Goal: Complete application form

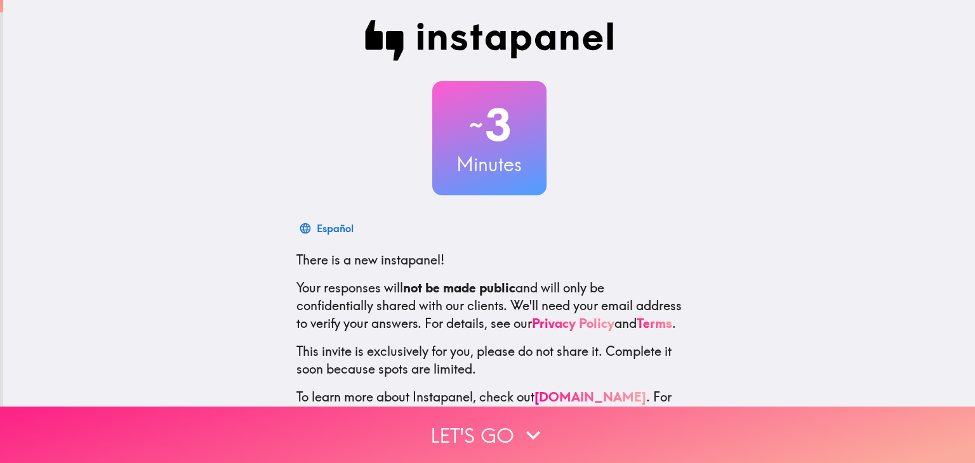
click at [478, 435] on button "Let's go" at bounding box center [487, 435] width 975 height 56
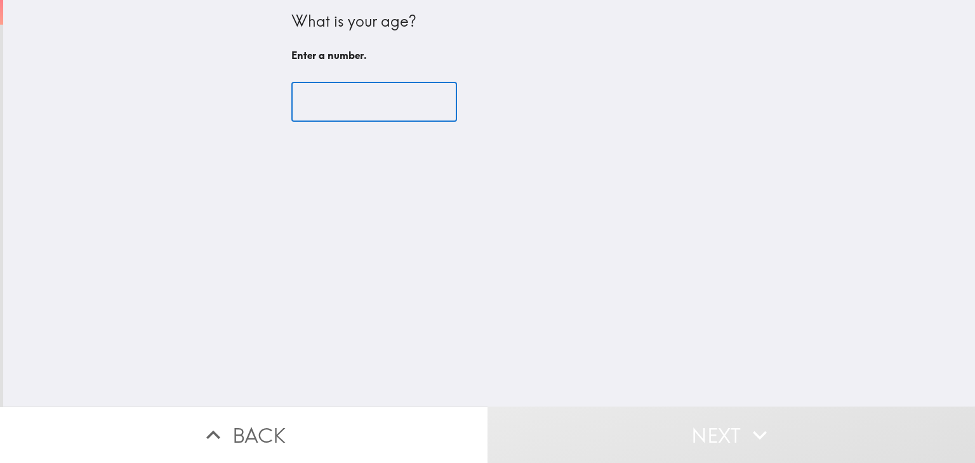
click at [379, 93] on input "number" at bounding box center [374, 101] width 166 height 39
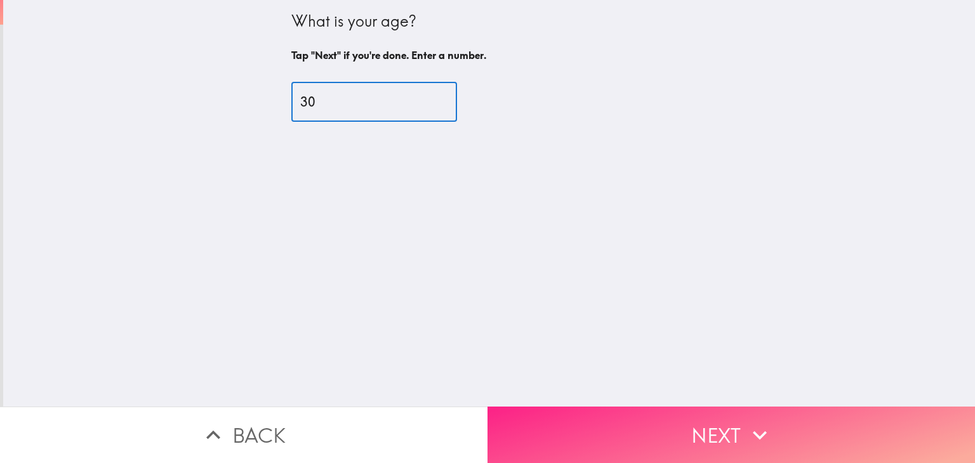
type input "30"
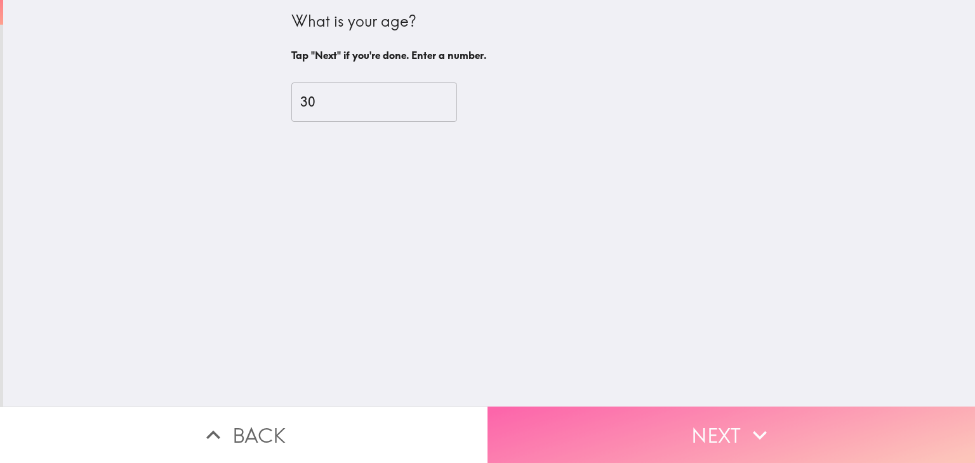
click at [584, 419] on button "Next" at bounding box center [730, 435] width 487 height 56
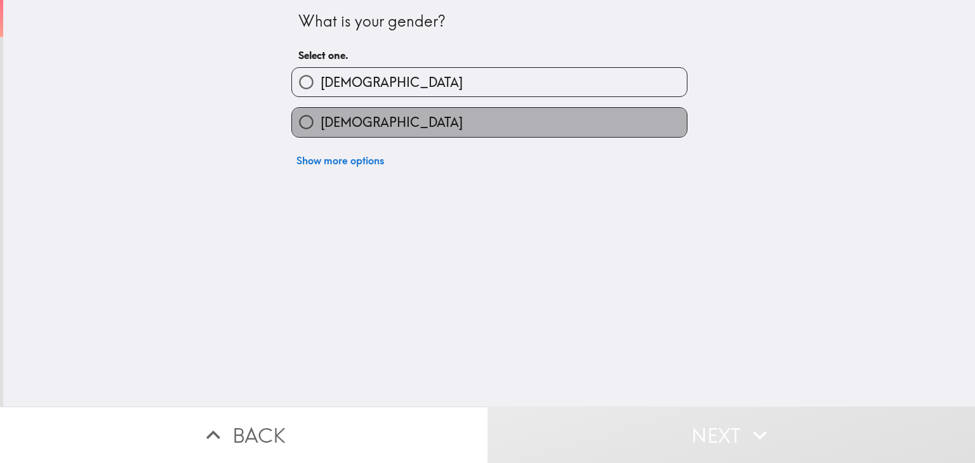
click at [513, 128] on label "[DEMOGRAPHIC_DATA]" at bounding box center [489, 122] width 395 height 29
click at [320, 128] on input "[DEMOGRAPHIC_DATA]" at bounding box center [306, 122] width 29 height 29
radio input "true"
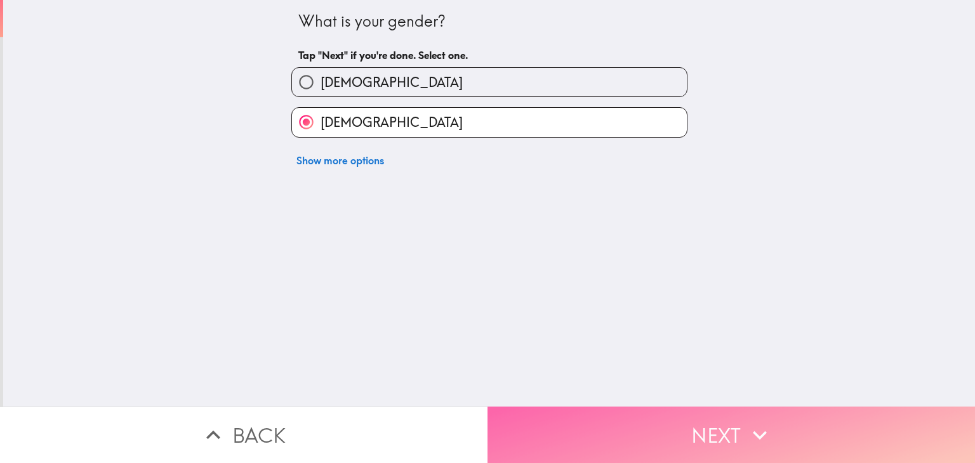
click at [625, 415] on button "Next" at bounding box center [730, 435] width 487 height 56
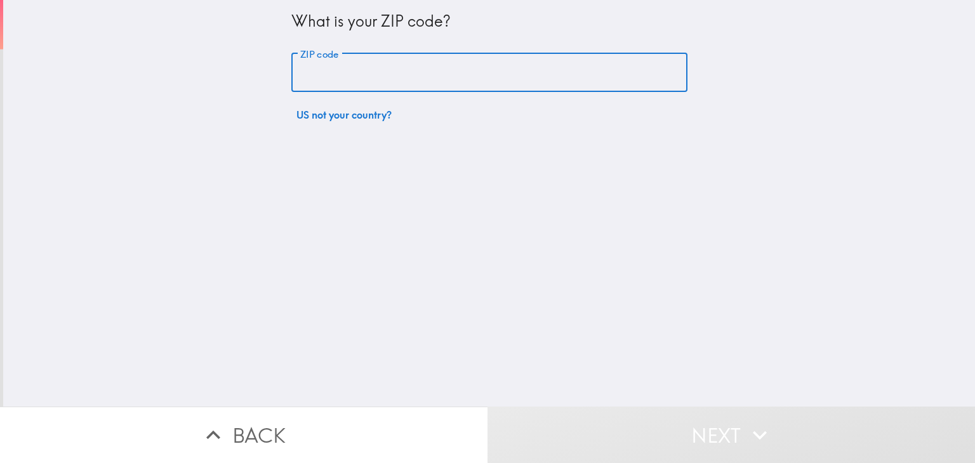
click at [614, 72] on input "ZIP code" at bounding box center [489, 72] width 396 height 39
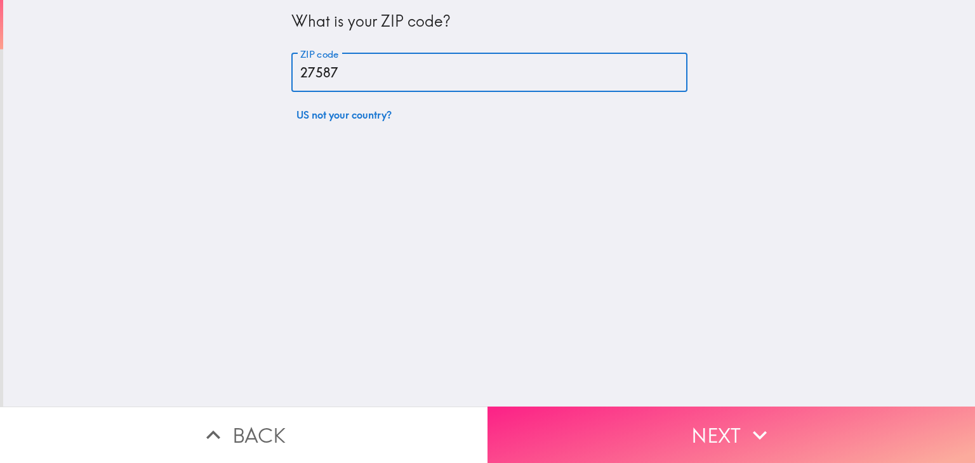
type input "27587"
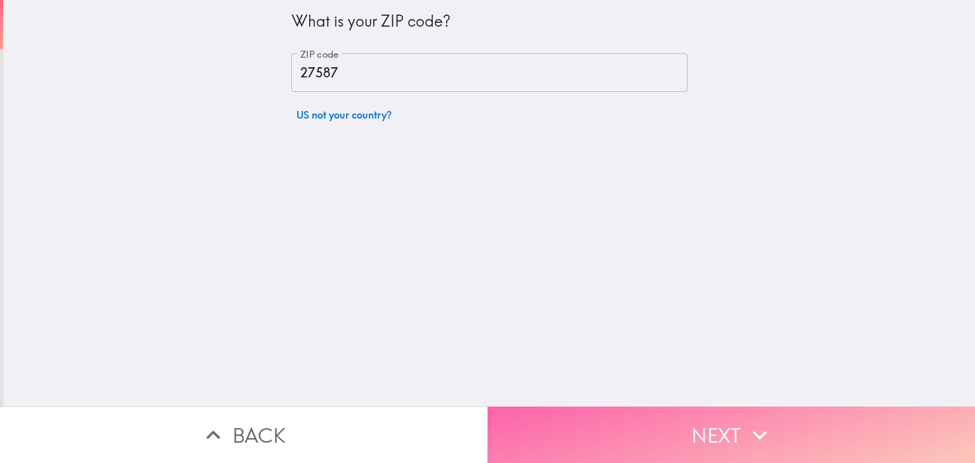
click at [676, 415] on button "Next" at bounding box center [730, 435] width 487 height 56
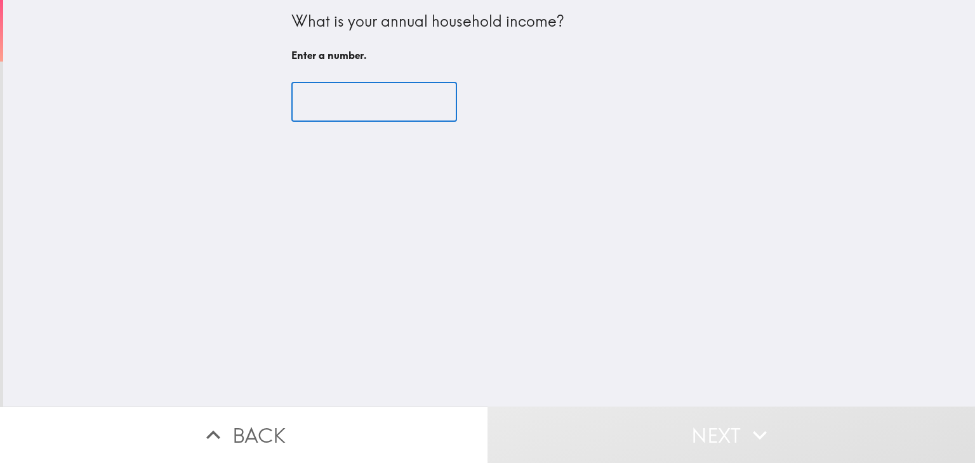
click at [375, 94] on input "number" at bounding box center [374, 101] width 166 height 39
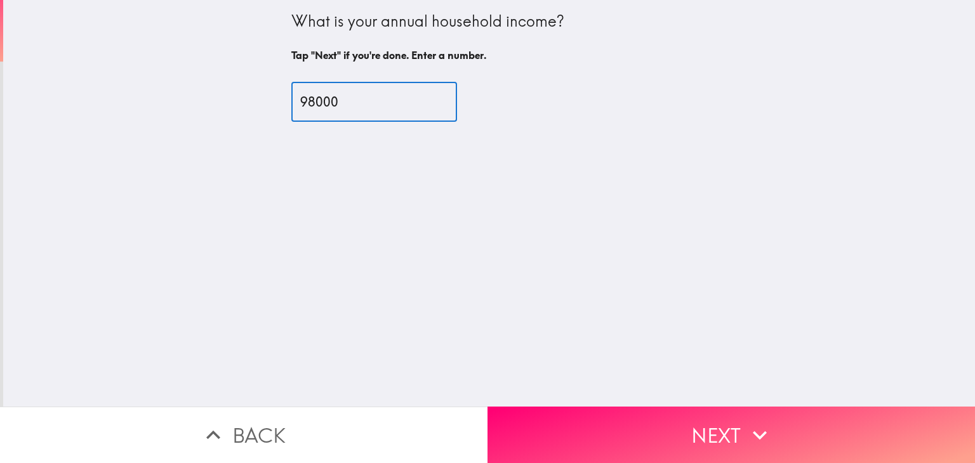
type input "98000"
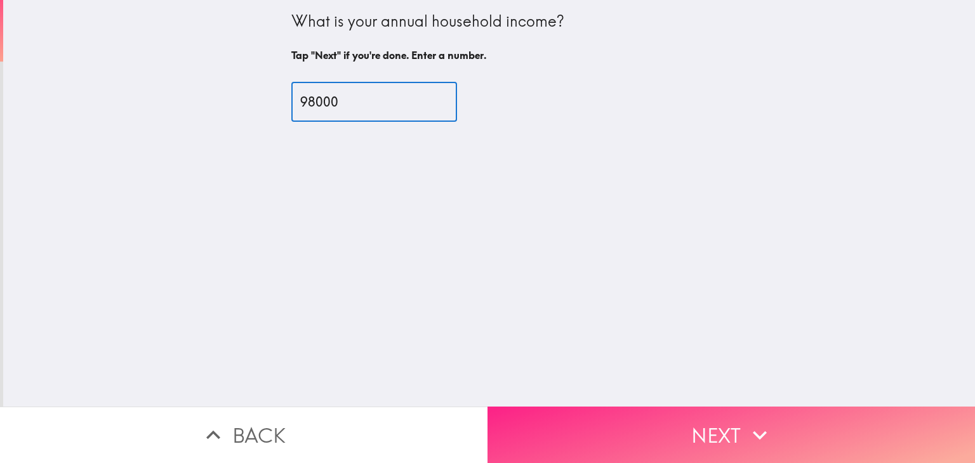
click at [645, 427] on button "Next" at bounding box center [730, 435] width 487 height 56
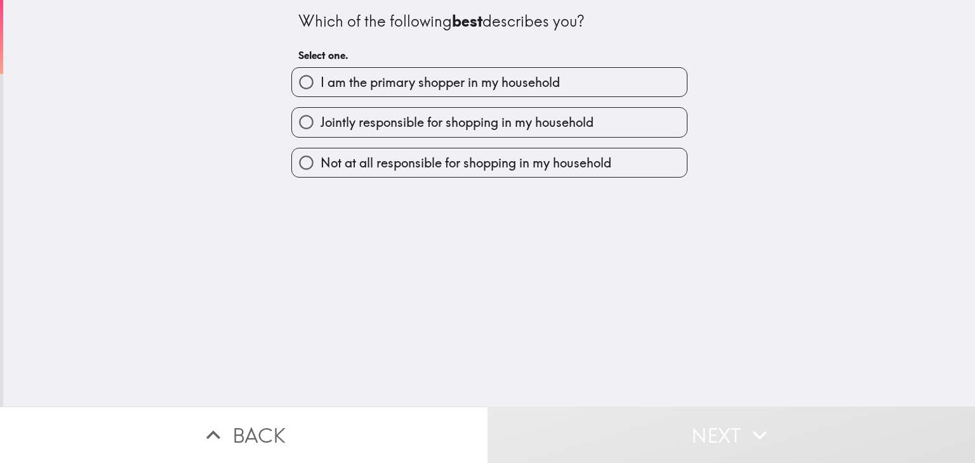
click at [631, 89] on label "I am the primary shopper in my household" at bounding box center [489, 82] width 395 height 29
click at [320, 89] on input "I am the primary shopper in my household" at bounding box center [306, 82] width 29 height 29
radio input "true"
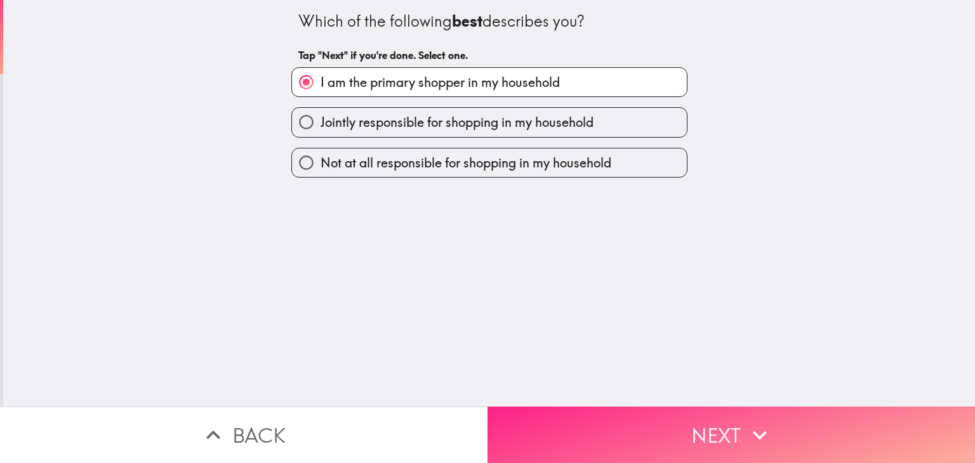
click at [607, 416] on button "Next" at bounding box center [730, 435] width 487 height 56
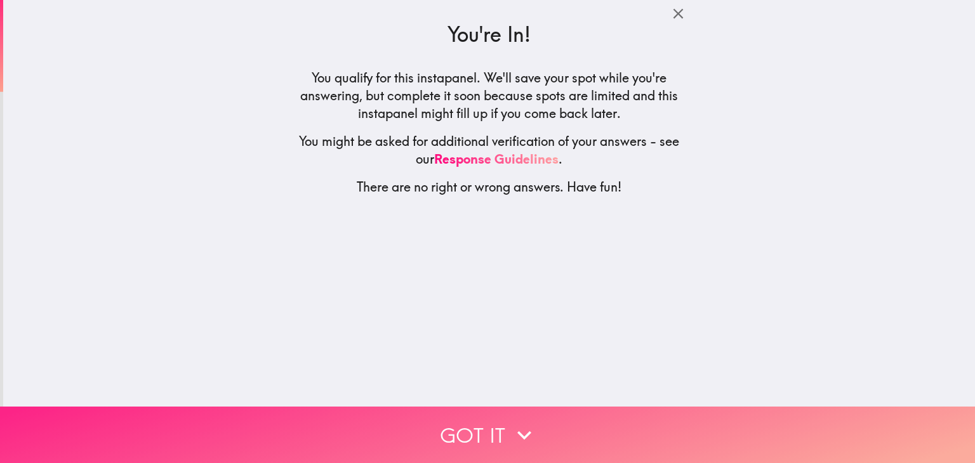
click at [510, 421] on icon "button" at bounding box center [524, 435] width 28 height 28
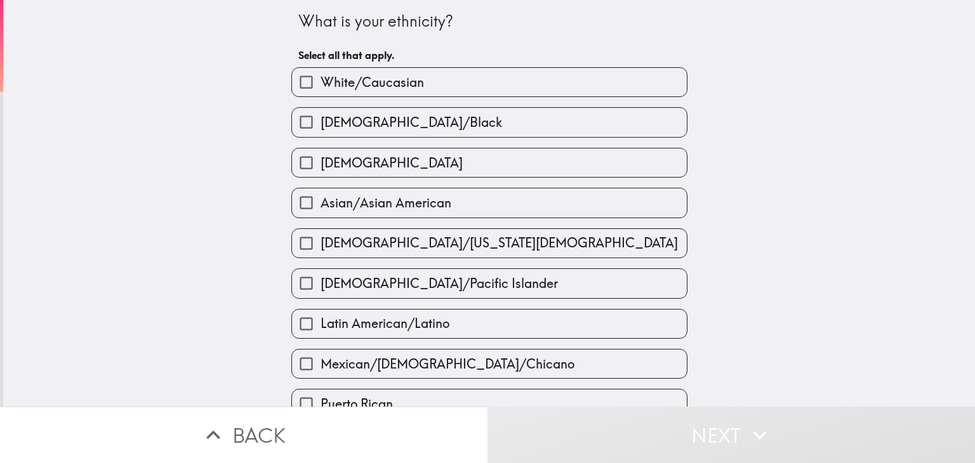
click at [629, 87] on label "White/Caucasian" at bounding box center [489, 82] width 395 height 29
click at [320, 87] on input "White/Caucasian" at bounding box center [306, 82] width 29 height 29
checkbox input "true"
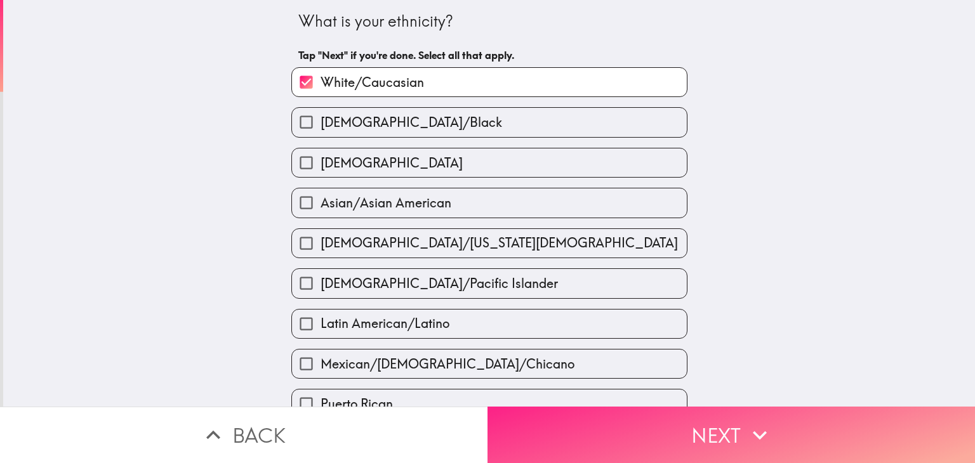
click at [587, 430] on button "Next" at bounding box center [730, 435] width 487 height 56
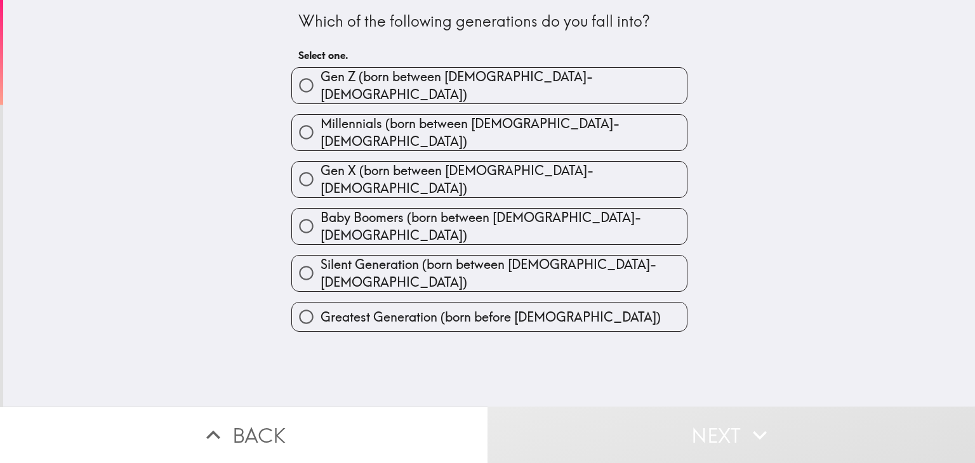
click at [645, 129] on label "Millennials (born between [DEMOGRAPHIC_DATA]-[DEMOGRAPHIC_DATA])" at bounding box center [489, 133] width 395 height 36
click at [320, 129] on input "Millennials (born between [DEMOGRAPHIC_DATA]-[DEMOGRAPHIC_DATA])" at bounding box center [306, 132] width 29 height 29
radio input "true"
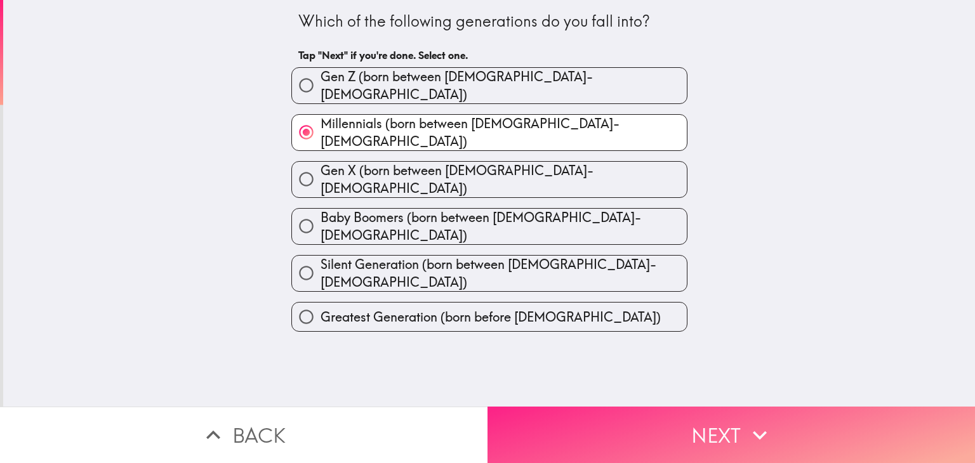
click at [610, 421] on button "Next" at bounding box center [730, 435] width 487 height 56
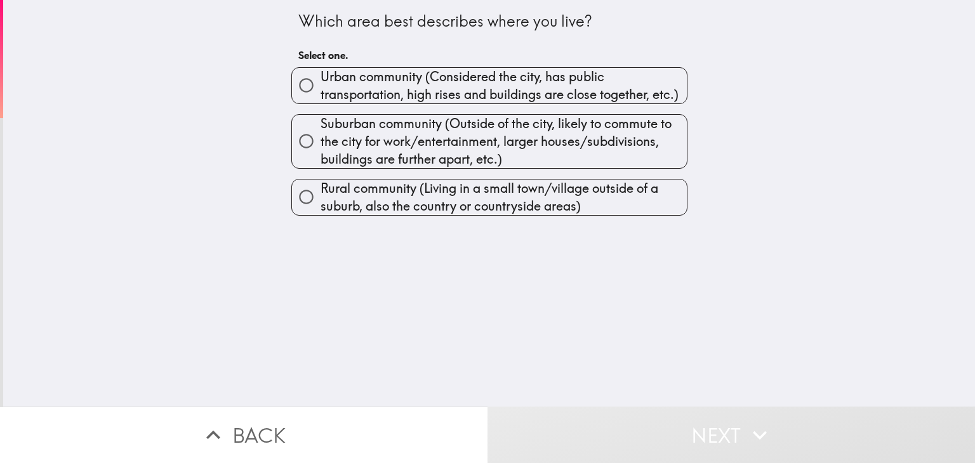
click at [617, 156] on span "Suburban community (Outside of the city, likely to commute to the city for work…" at bounding box center [503, 141] width 366 height 53
click at [320, 155] on input "Suburban community (Outside of the city, likely to commute to the city for work…" at bounding box center [306, 141] width 29 height 29
radio input "true"
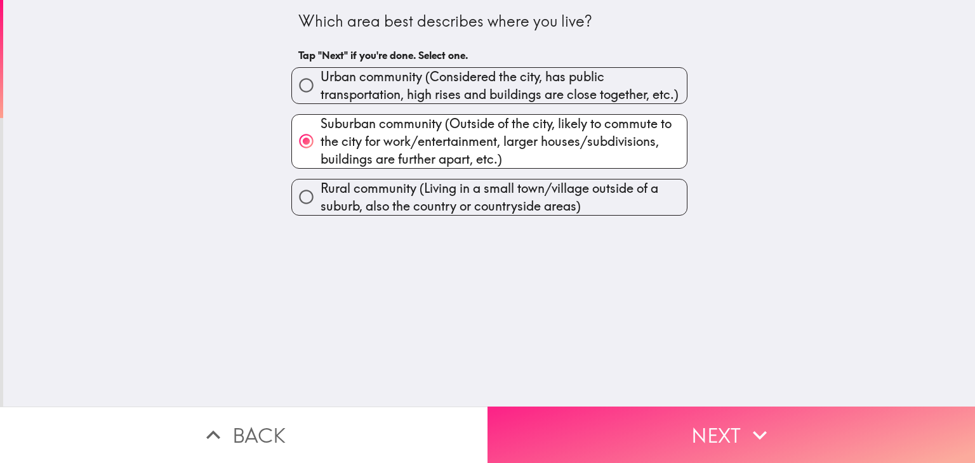
click at [612, 416] on button "Next" at bounding box center [730, 435] width 487 height 56
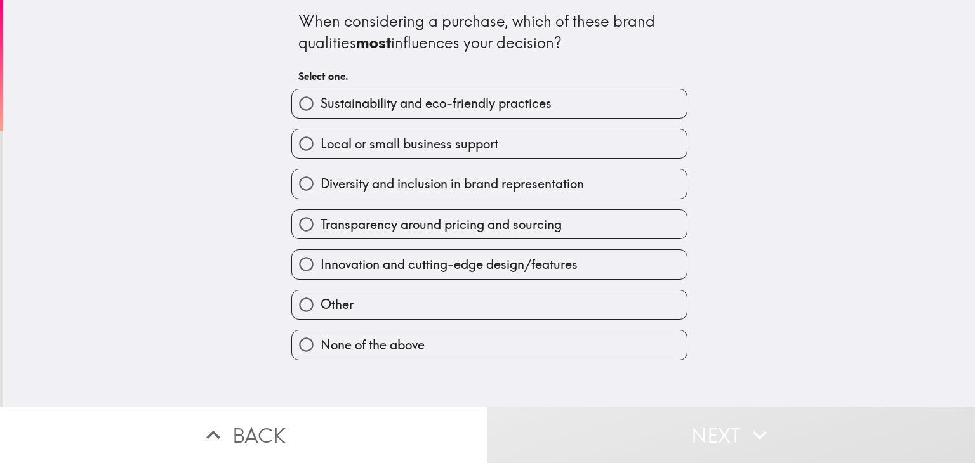
click at [621, 180] on label "Diversity and inclusion in brand representation" at bounding box center [489, 183] width 395 height 29
click at [320, 180] on input "Diversity and inclusion in brand representation" at bounding box center [306, 183] width 29 height 29
radio input "true"
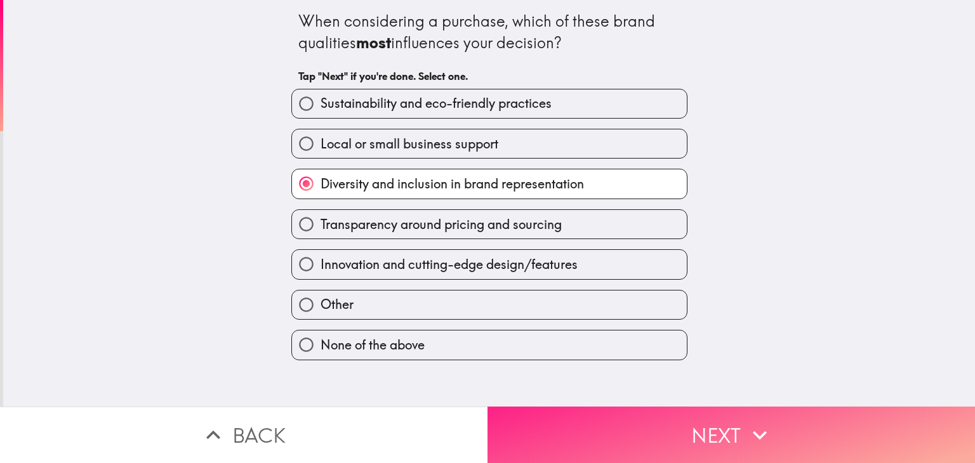
click at [581, 415] on button "Next" at bounding box center [730, 435] width 487 height 56
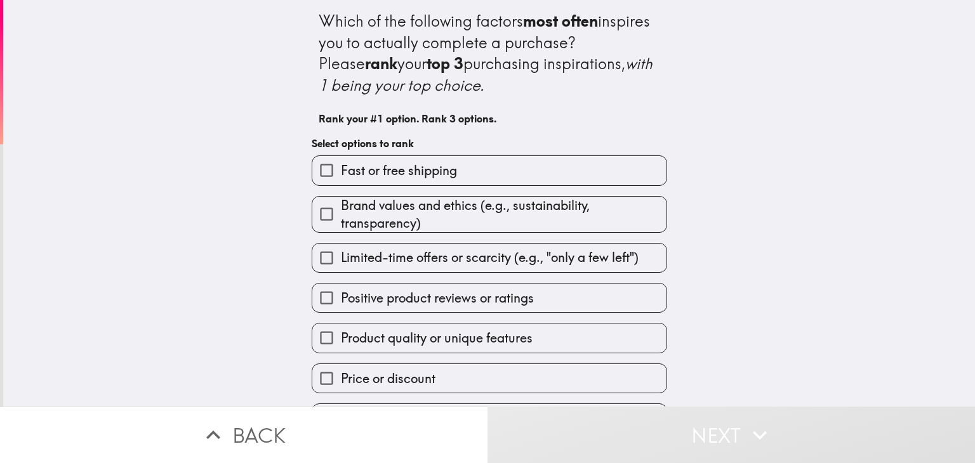
click at [612, 179] on label "Fast or free shipping" at bounding box center [489, 170] width 354 height 29
click at [341, 179] on input "Fast or free shipping" at bounding box center [326, 170] width 29 height 29
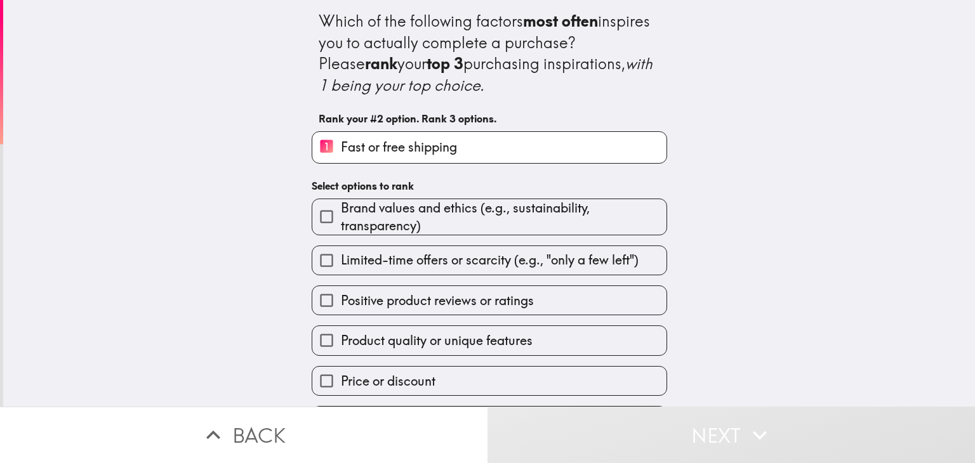
click at [586, 268] on span "Limited-time offers or scarcity (e.g., "only a few left")" at bounding box center [490, 260] width 298 height 18
click at [341, 268] on input "Limited-time offers or scarcity (e.g., "only a few left")" at bounding box center [326, 260] width 29 height 29
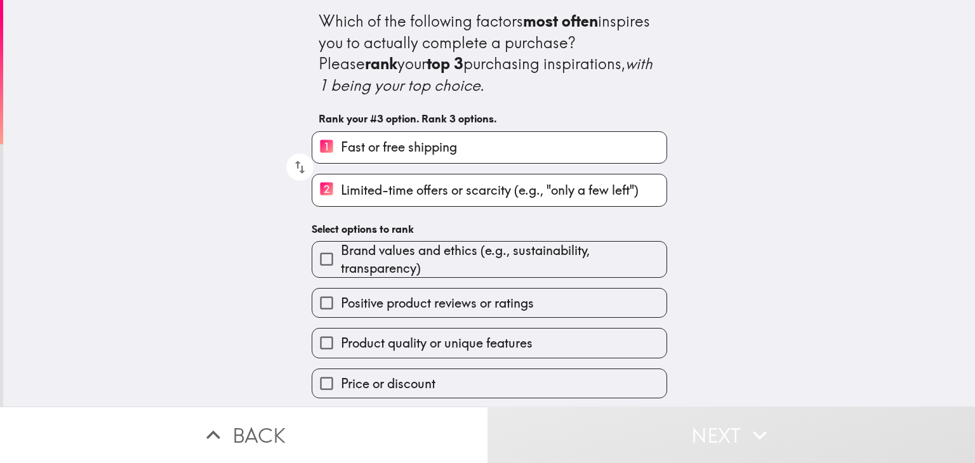
click at [561, 345] on label "Product quality or unique features" at bounding box center [489, 343] width 354 height 29
click at [341, 345] on input "Product quality or unique features" at bounding box center [326, 343] width 29 height 29
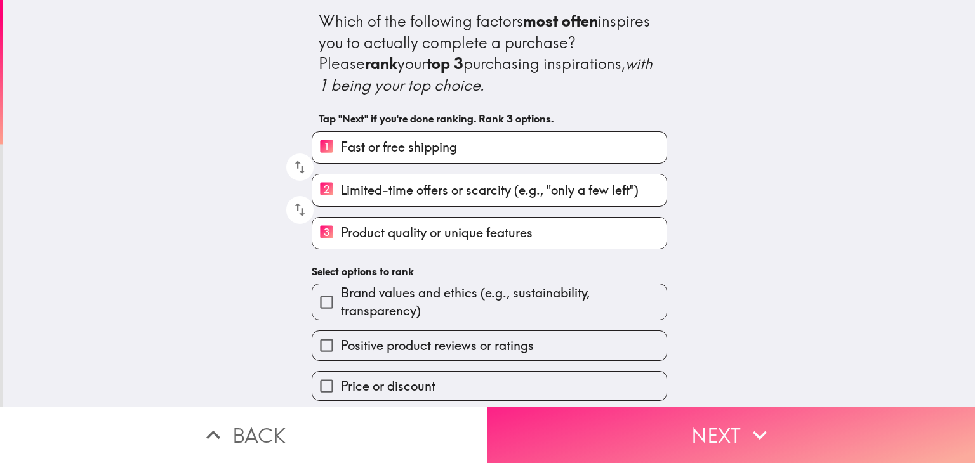
click at [591, 423] on button "Next" at bounding box center [730, 435] width 487 height 56
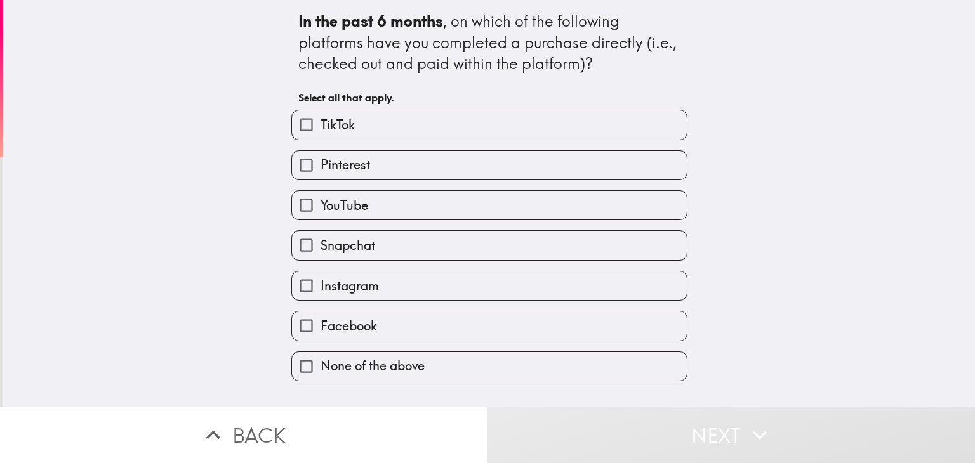
click at [626, 208] on label "YouTube" at bounding box center [489, 205] width 395 height 29
click at [320, 208] on input "YouTube" at bounding box center [306, 205] width 29 height 29
checkbox input "true"
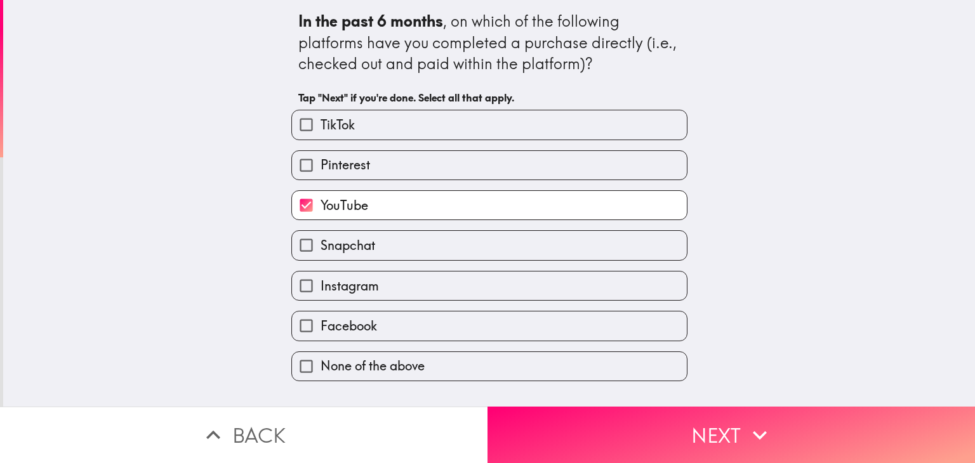
click at [673, 138] on label "TikTok" at bounding box center [489, 124] width 395 height 29
click at [320, 138] on input "TikTok" at bounding box center [306, 124] width 29 height 29
checkbox input "true"
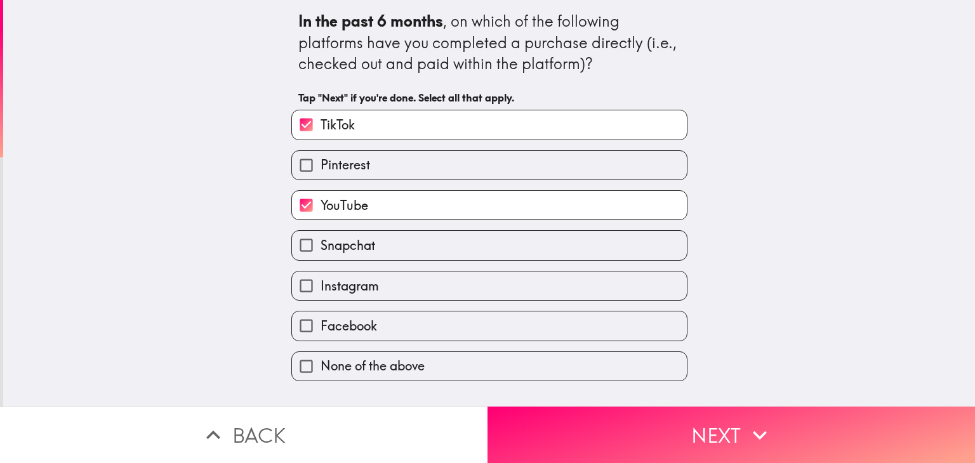
click at [531, 324] on label "Facebook" at bounding box center [489, 326] width 395 height 29
click at [320, 324] on input "Facebook" at bounding box center [306, 326] width 29 height 29
checkbox input "true"
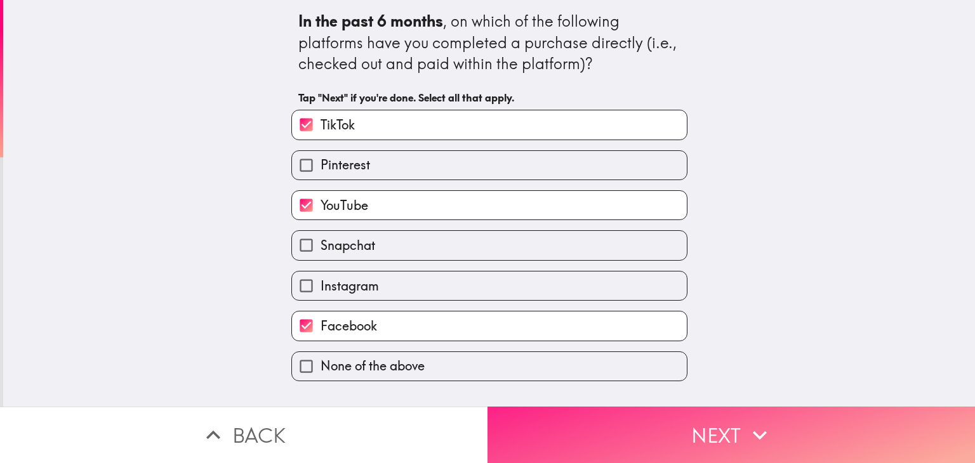
click at [567, 432] on button "Next" at bounding box center [730, 435] width 487 height 56
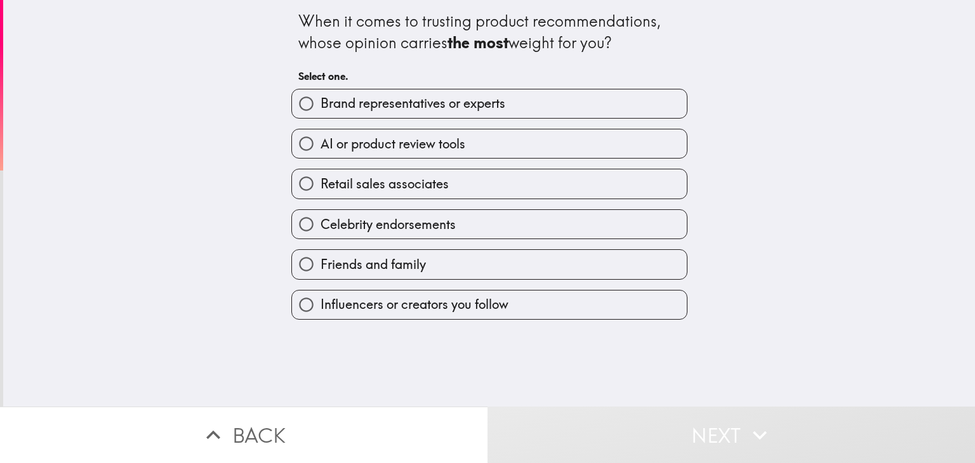
click at [617, 231] on label "Celebrity endorsements" at bounding box center [489, 224] width 395 height 29
click at [320, 231] on input "Celebrity endorsements" at bounding box center [306, 224] width 29 height 29
radio input "true"
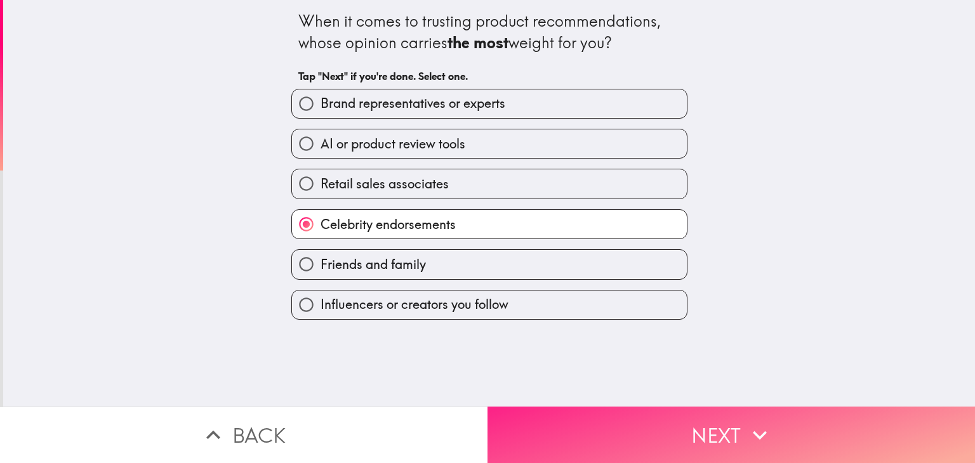
click at [612, 424] on button "Next" at bounding box center [730, 435] width 487 height 56
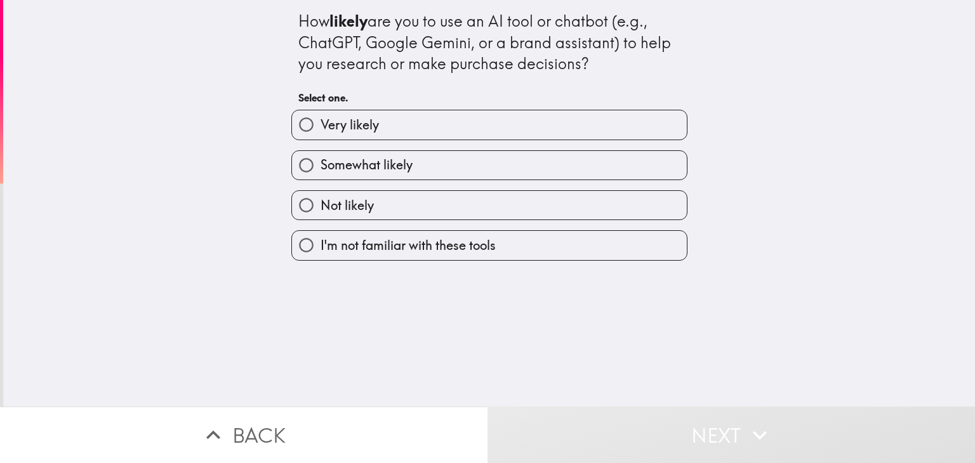
click at [656, 162] on label "Somewhat likely" at bounding box center [489, 165] width 395 height 29
click at [320, 162] on input "Somewhat likely" at bounding box center [306, 165] width 29 height 29
radio input "true"
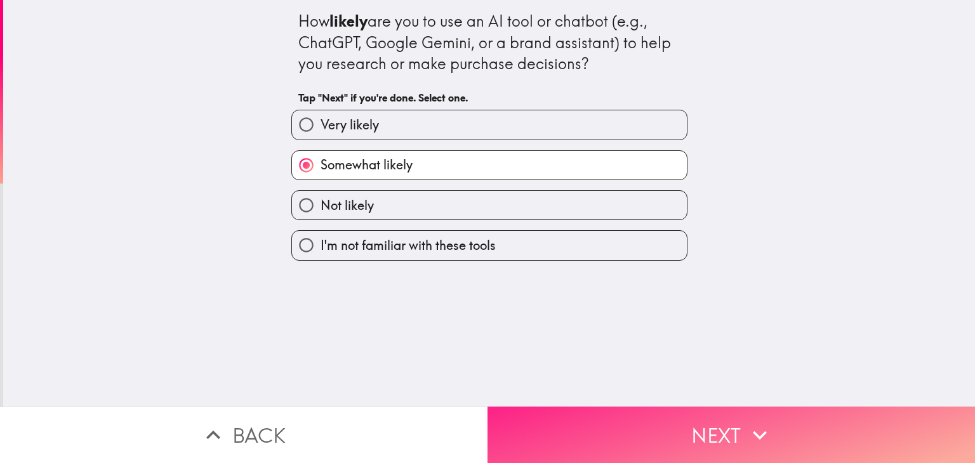
click at [573, 423] on button "Next" at bounding box center [730, 435] width 487 height 56
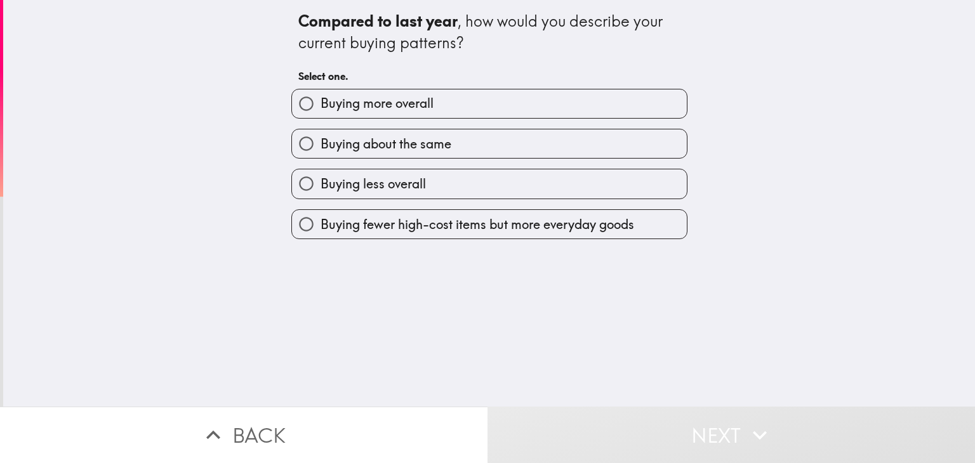
click at [665, 115] on label "Buying more overall" at bounding box center [489, 103] width 395 height 29
click at [320, 115] on input "Buying more overall" at bounding box center [306, 103] width 29 height 29
radio input "true"
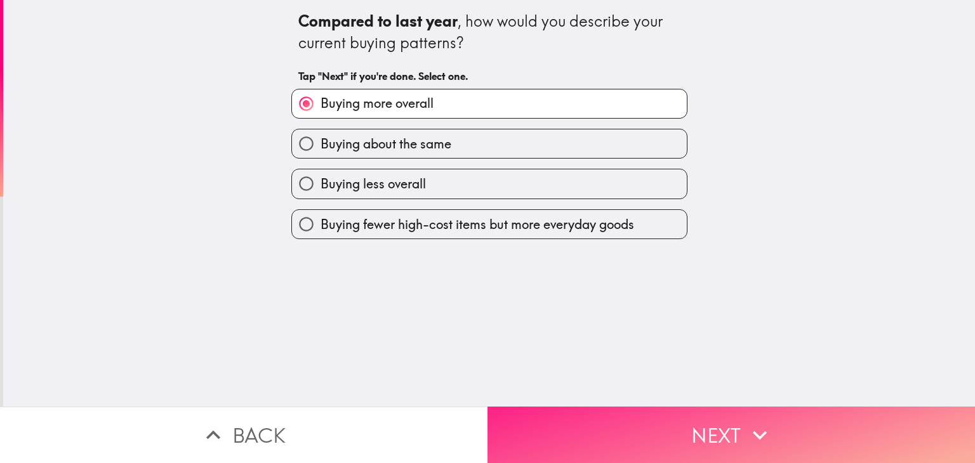
click at [610, 421] on button "Next" at bounding box center [730, 435] width 487 height 56
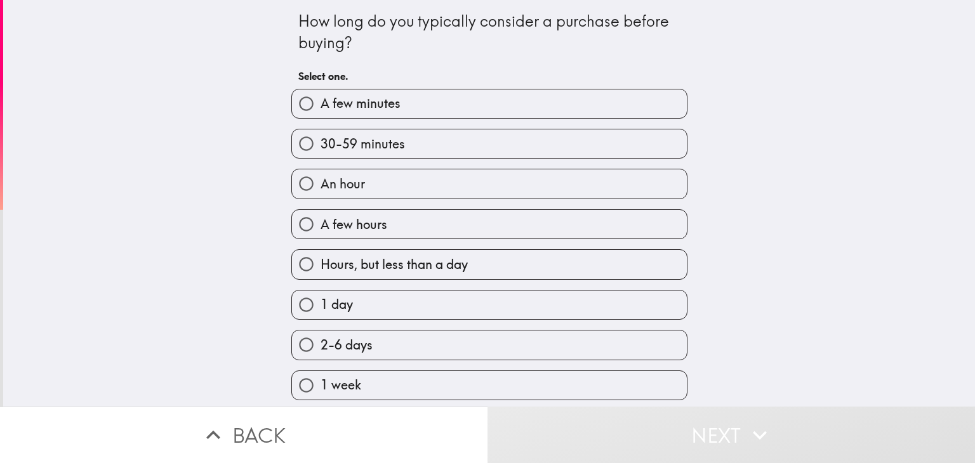
click at [565, 347] on label "2-6 days" at bounding box center [489, 345] width 395 height 29
click at [320, 347] on input "2-6 days" at bounding box center [306, 345] width 29 height 29
radio input "true"
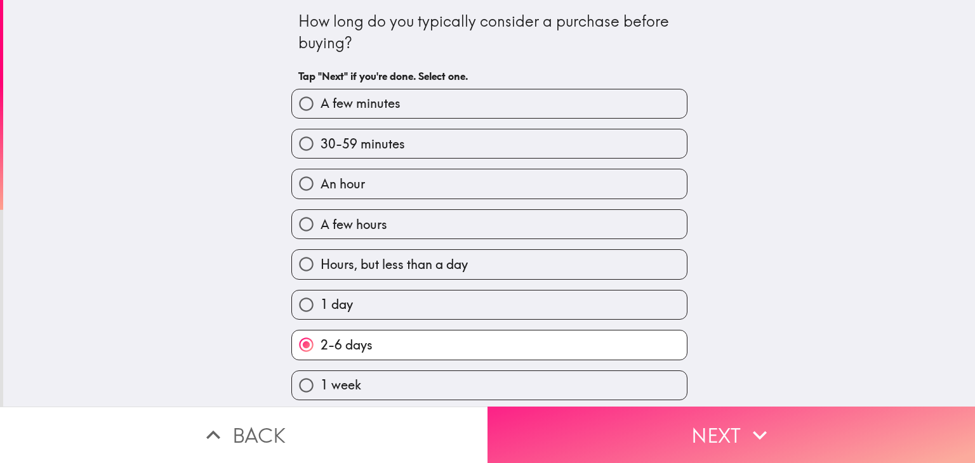
click at [579, 424] on button "Next" at bounding box center [730, 435] width 487 height 56
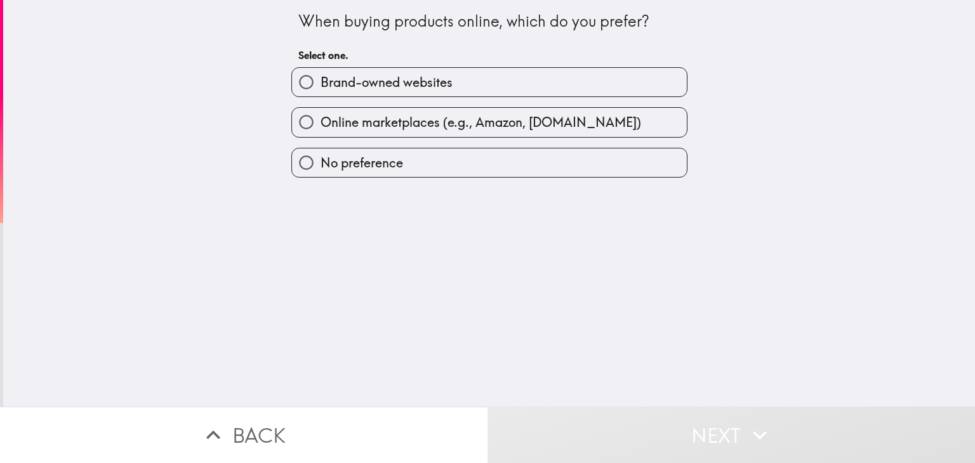
click at [674, 126] on label "Online marketplaces (e.g., Amazon, [DOMAIN_NAME])" at bounding box center [489, 122] width 395 height 29
click at [320, 126] on input "Online marketplaces (e.g., Amazon, [DOMAIN_NAME])" at bounding box center [306, 122] width 29 height 29
radio input "true"
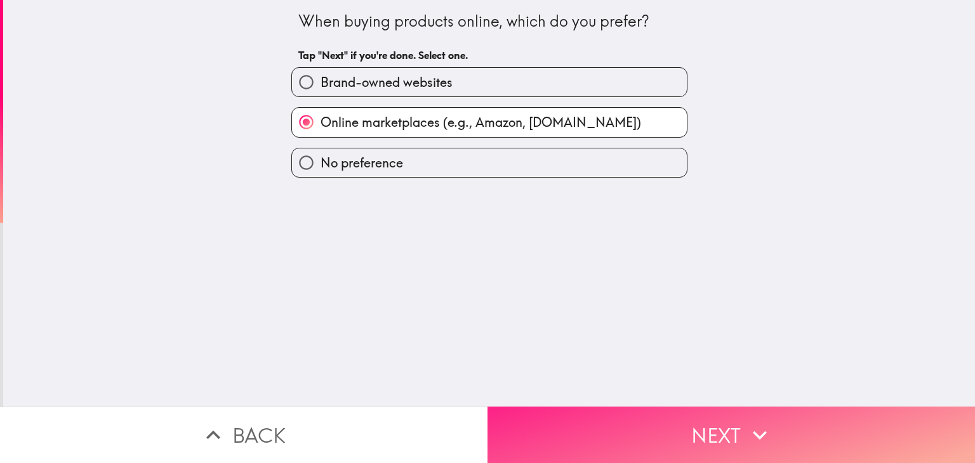
click at [574, 424] on button "Next" at bounding box center [730, 435] width 487 height 56
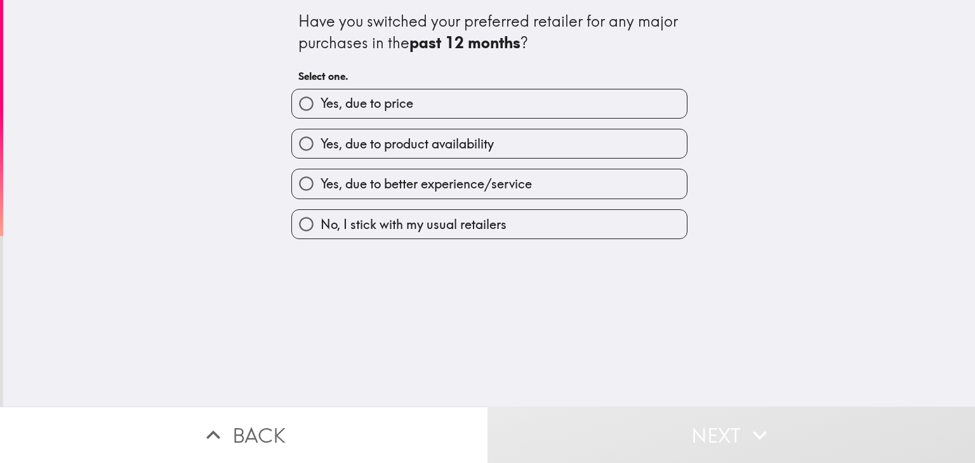
click at [645, 134] on label "Yes, due to product availability" at bounding box center [489, 143] width 395 height 29
click at [320, 134] on input "Yes, due to product availability" at bounding box center [306, 143] width 29 height 29
radio input "true"
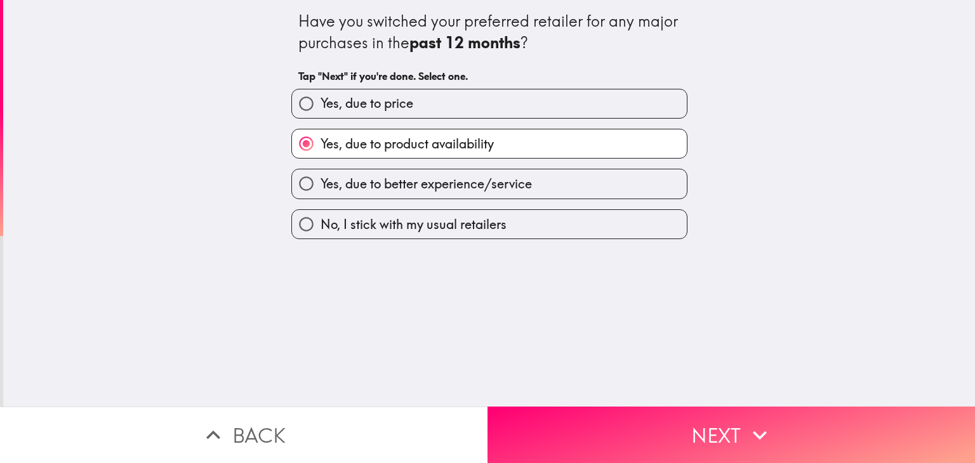
click at [669, 113] on label "Yes, due to price" at bounding box center [489, 103] width 395 height 29
click at [320, 113] on input "Yes, due to price" at bounding box center [306, 103] width 29 height 29
radio input "true"
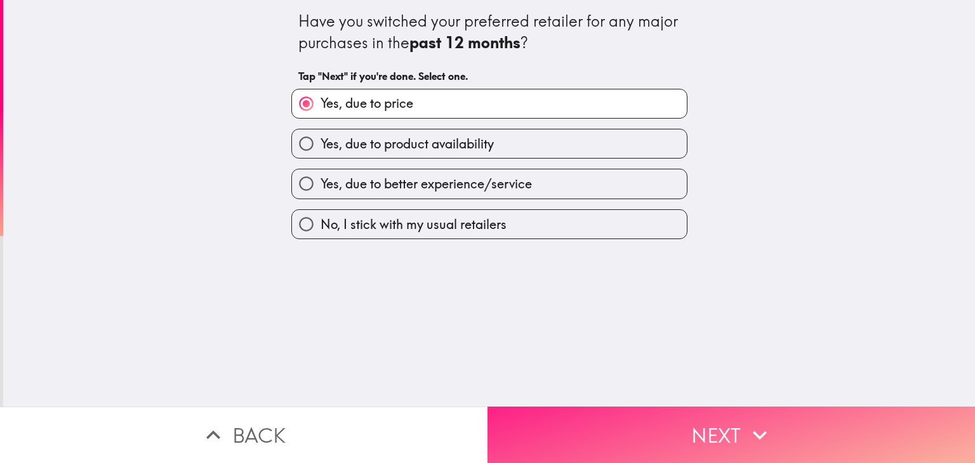
click at [619, 408] on button "Next" at bounding box center [730, 435] width 487 height 56
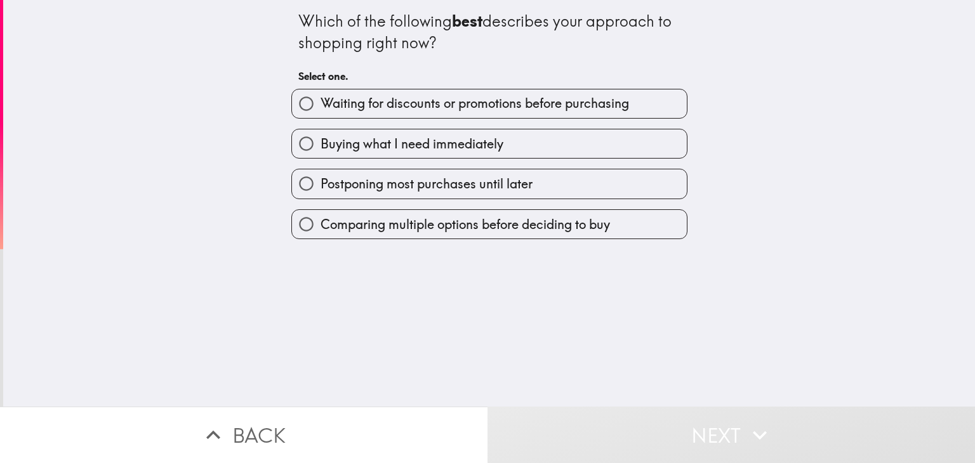
click at [655, 148] on label "Buying what I need immediately" at bounding box center [489, 143] width 395 height 29
click at [320, 148] on input "Buying what I need immediately" at bounding box center [306, 143] width 29 height 29
radio input "true"
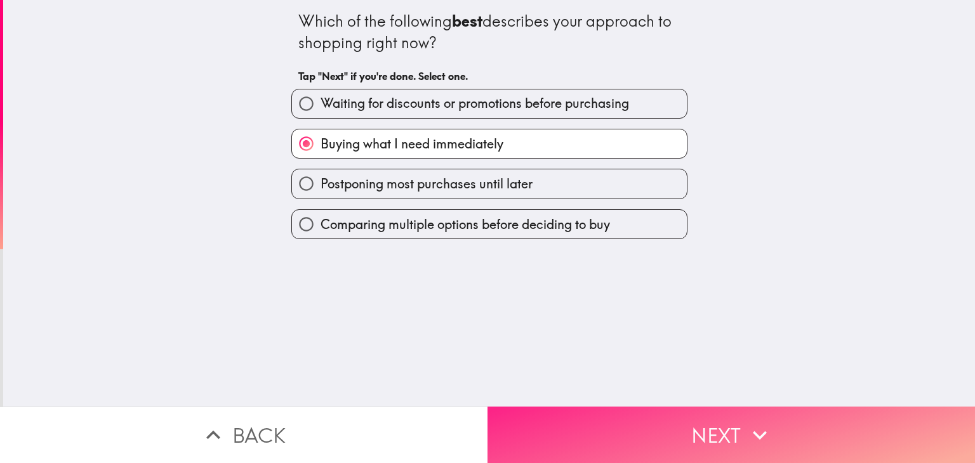
click at [612, 408] on button "Next" at bounding box center [730, 435] width 487 height 56
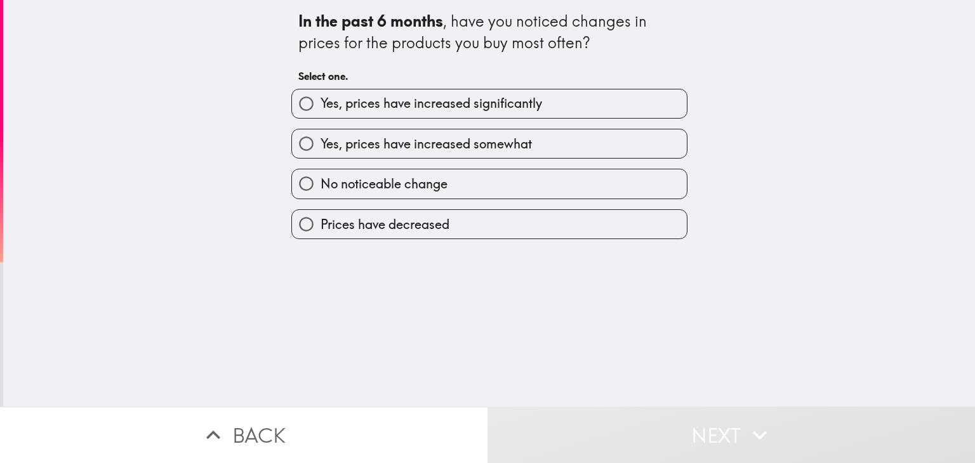
click at [652, 151] on label "Yes, prices have increased somewhat" at bounding box center [489, 143] width 395 height 29
click at [320, 151] on input "Yes, prices have increased somewhat" at bounding box center [306, 143] width 29 height 29
radio input "true"
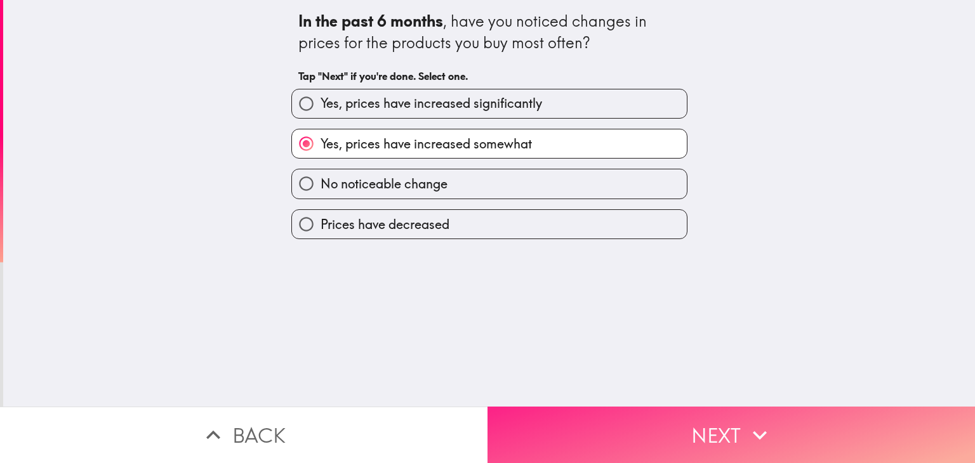
click at [594, 420] on button "Next" at bounding box center [730, 435] width 487 height 56
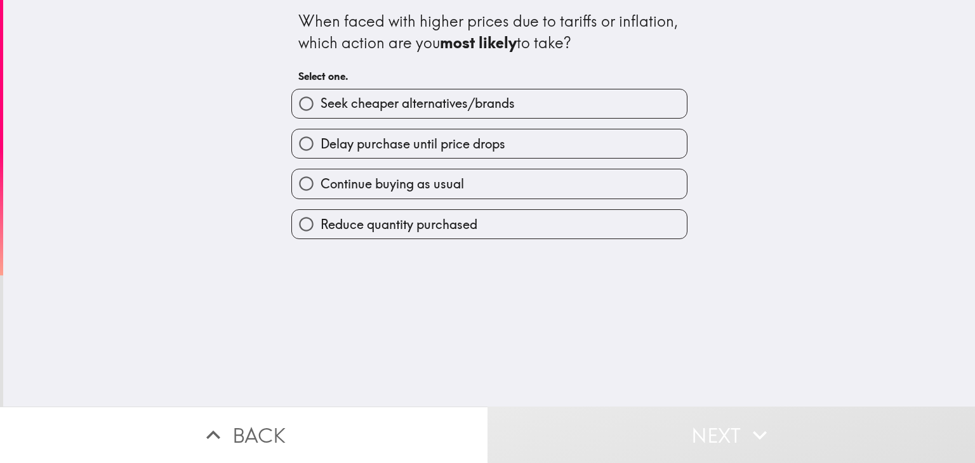
click at [690, 145] on div "When faced with higher prices due to tariffs or inflation, which action are you…" at bounding box center [489, 203] width 972 height 407
click at [665, 150] on label "Delay purchase until price drops" at bounding box center [489, 143] width 395 height 29
click at [320, 150] on input "Delay purchase until price drops" at bounding box center [306, 143] width 29 height 29
radio input "true"
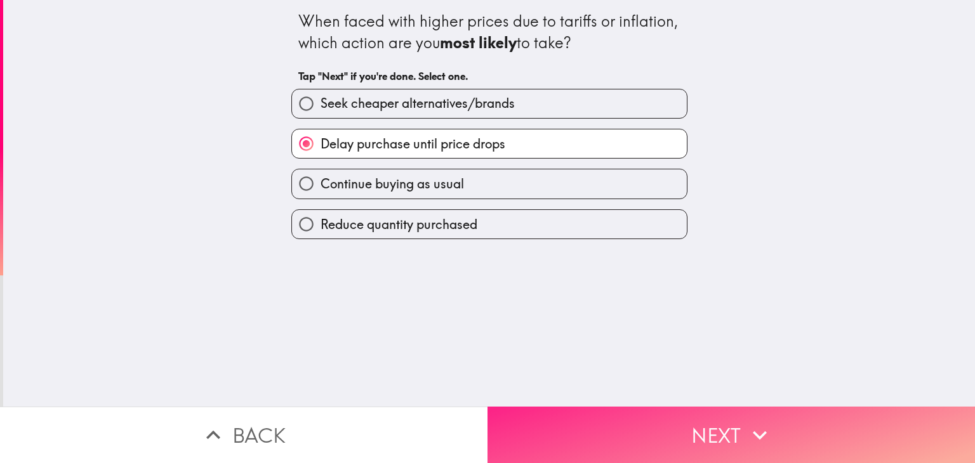
click at [583, 426] on button "Next" at bounding box center [730, 435] width 487 height 56
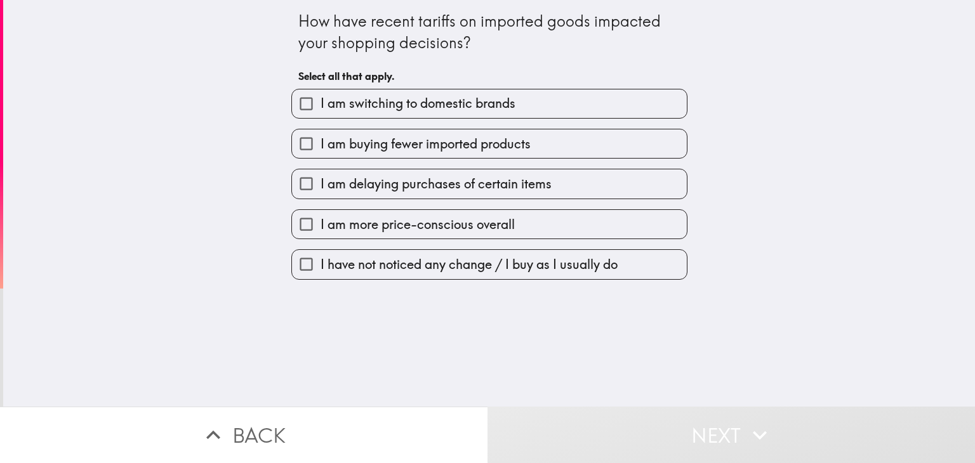
click at [650, 155] on label "I am buying fewer imported products" at bounding box center [489, 143] width 395 height 29
click at [320, 155] on input "I am buying fewer imported products" at bounding box center [306, 143] width 29 height 29
checkbox input "true"
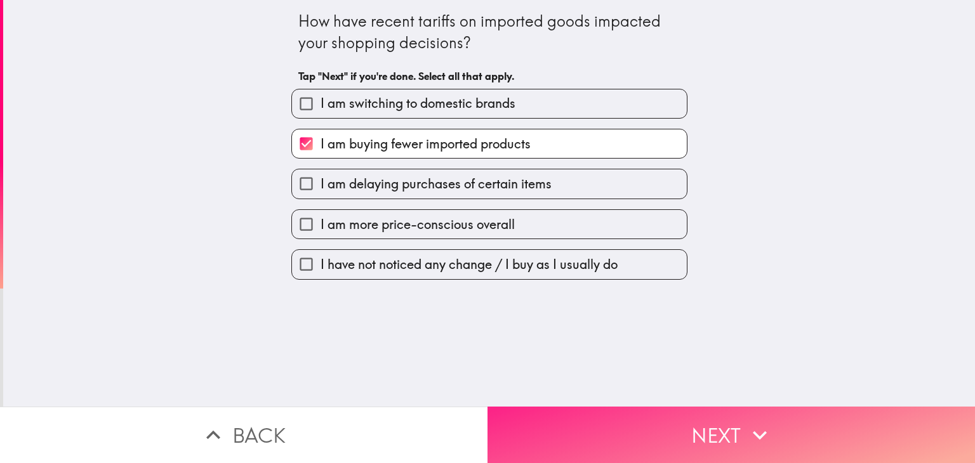
click at [583, 426] on button "Next" at bounding box center [730, 435] width 487 height 56
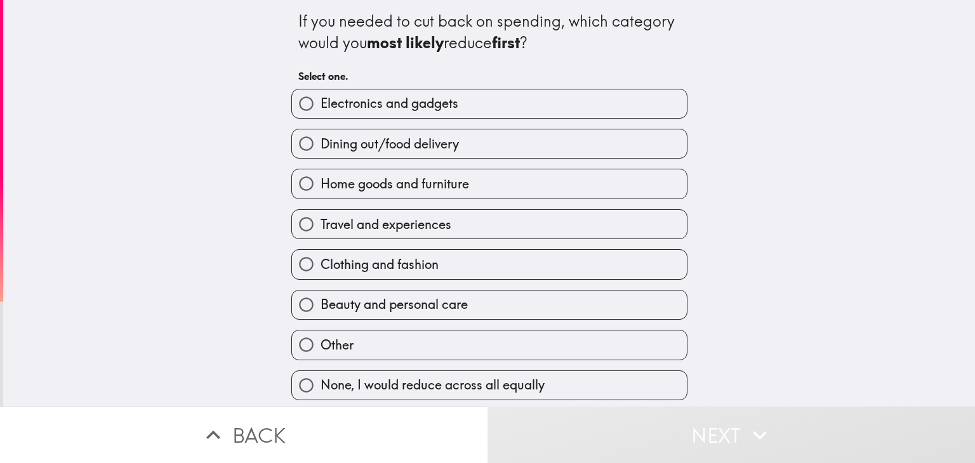
click at [666, 147] on label "Dining out/food delivery" at bounding box center [489, 143] width 395 height 29
click at [320, 147] on input "Dining out/food delivery" at bounding box center [306, 143] width 29 height 29
radio input "true"
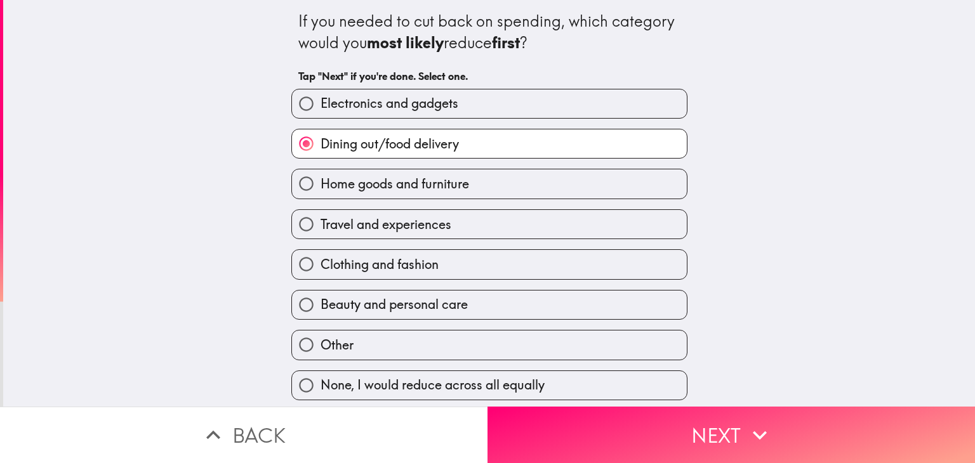
click at [621, 223] on label "Travel and experiences" at bounding box center [489, 224] width 395 height 29
click at [320, 223] on input "Travel and experiences" at bounding box center [306, 224] width 29 height 29
radio input "true"
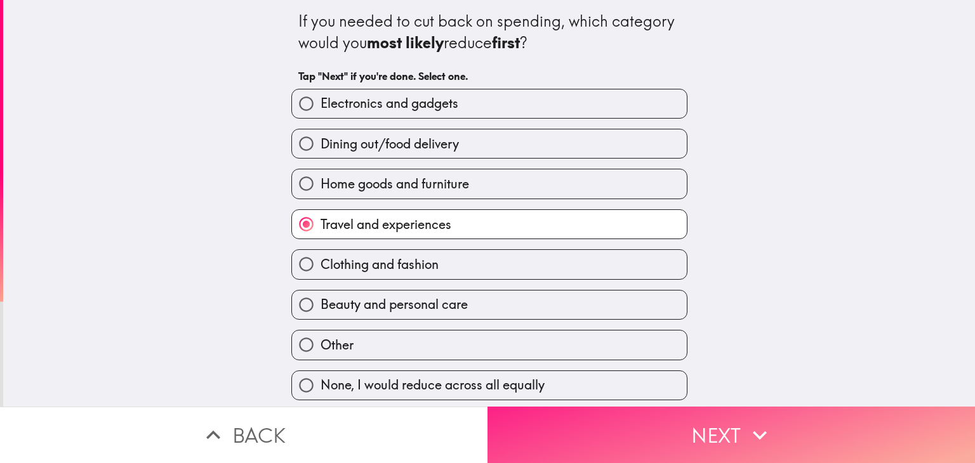
click at [586, 427] on button "Next" at bounding box center [730, 435] width 487 height 56
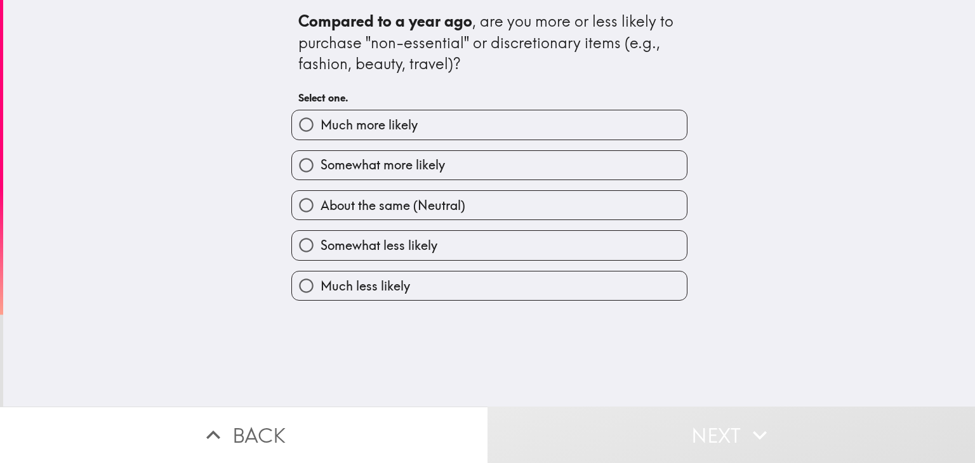
click at [665, 166] on label "Somewhat more likely" at bounding box center [489, 165] width 395 height 29
click at [320, 166] on input "Somewhat more likely" at bounding box center [306, 165] width 29 height 29
radio input "true"
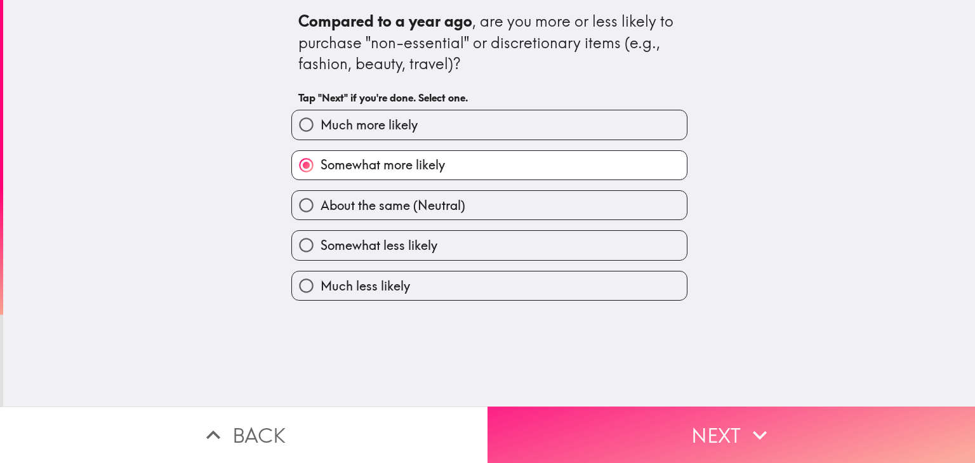
click at [563, 416] on button "Next" at bounding box center [730, 435] width 487 height 56
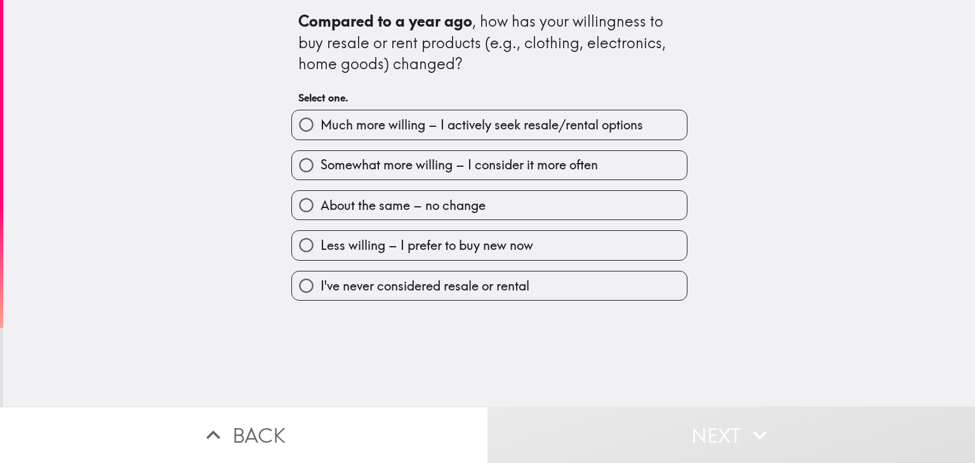
click at [645, 176] on label "Somewhat more willing – I consider it more often" at bounding box center [489, 165] width 395 height 29
click at [320, 176] on input "Somewhat more willing – I consider it more often" at bounding box center [306, 165] width 29 height 29
radio input "true"
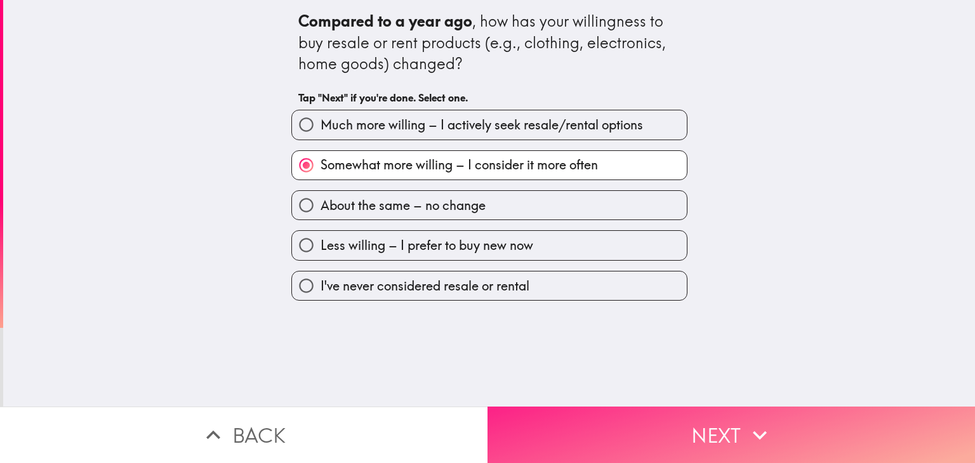
click at [560, 426] on button "Next" at bounding box center [730, 435] width 487 height 56
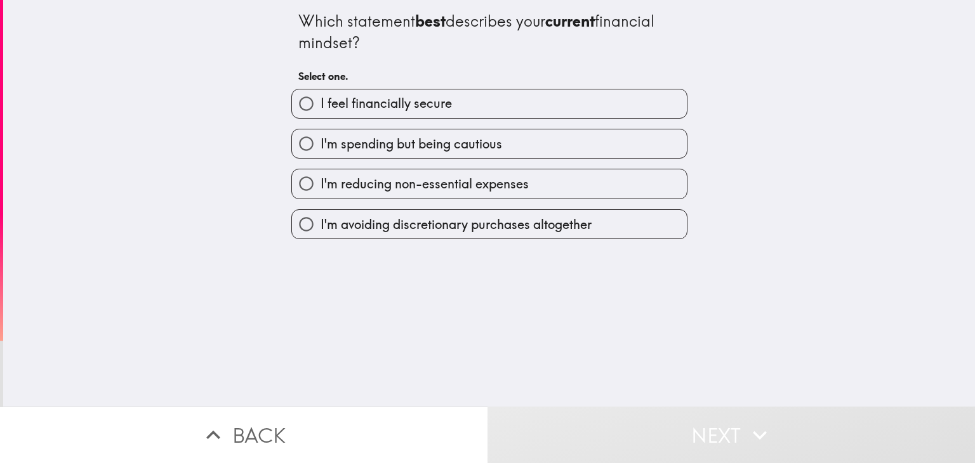
click at [675, 135] on label "I'm spending but being cautious" at bounding box center [489, 143] width 395 height 29
click at [320, 135] on input "I'm spending but being cautious" at bounding box center [306, 143] width 29 height 29
radio input "true"
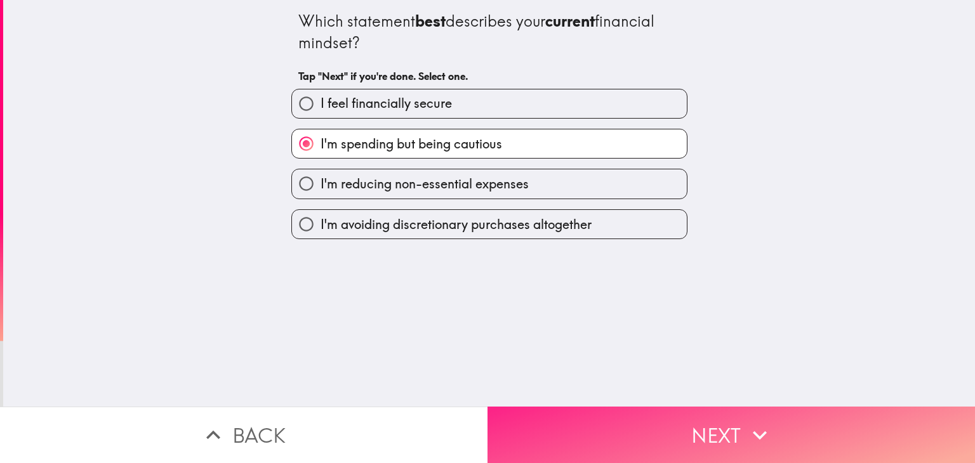
click at [543, 418] on button "Next" at bounding box center [730, 435] width 487 height 56
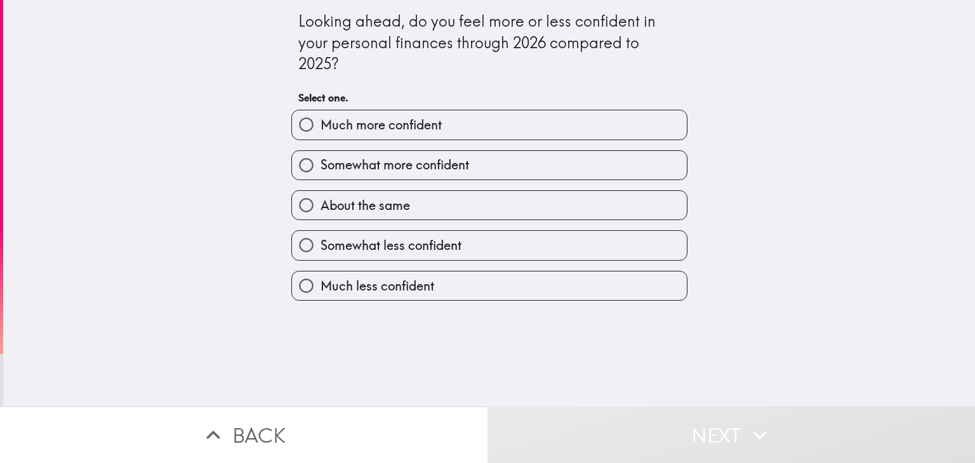
click at [633, 217] on label "About the same" at bounding box center [489, 205] width 395 height 29
click at [320, 217] on input "About the same" at bounding box center [306, 205] width 29 height 29
radio input "true"
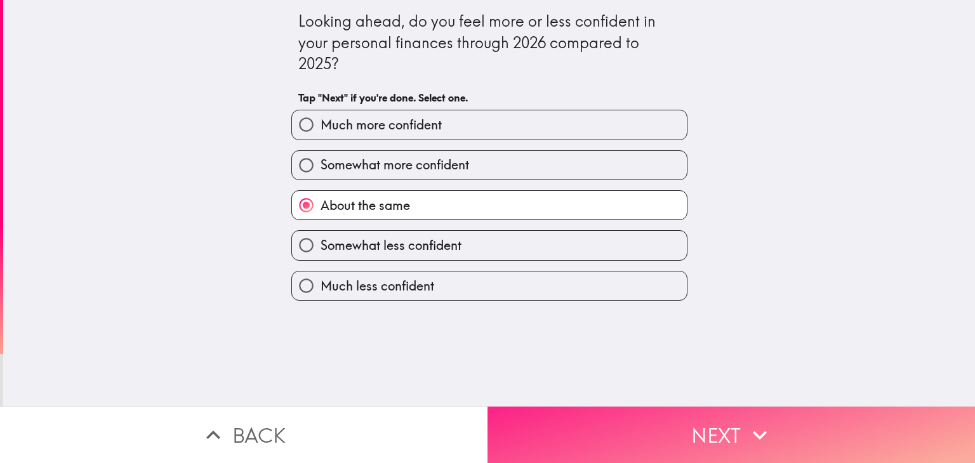
click at [558, 409] on button "Next" at bounding box center [730, 435] width 487 height 56
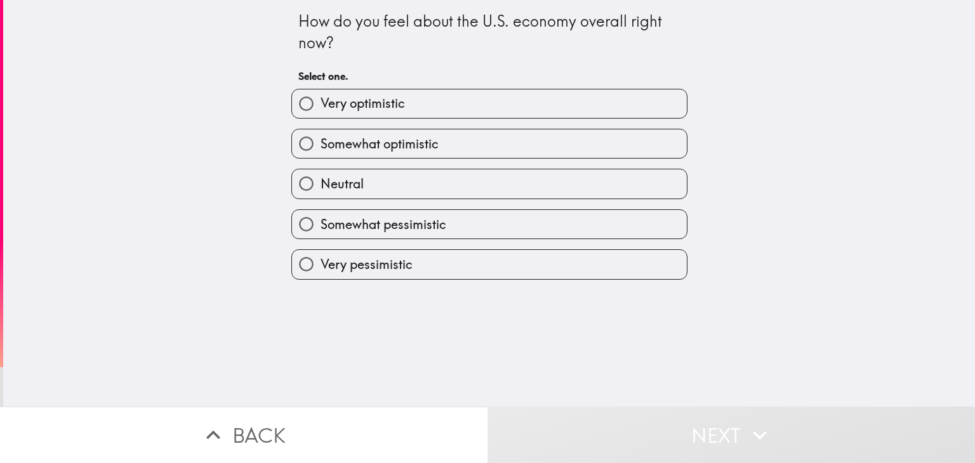
click at [629, 231] on label "Somewhat pessimistic" at bounding box center [489, 224] width 395 height 29
click at [320, 231] on input "Somewhat pessimistic" at bounding box center [306, 224] width 29 height 29
radio input "true"
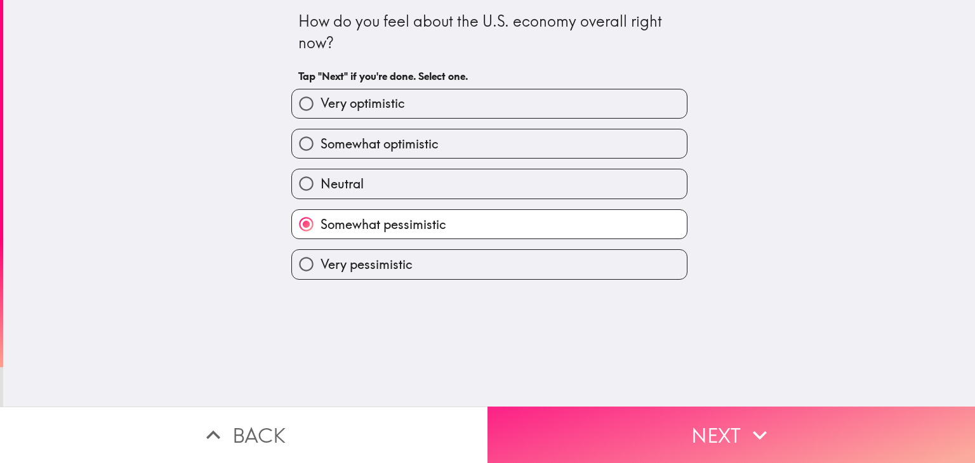
click at [543, 407] on button "Next" at bounding box center [730, 435] width 487 height 56
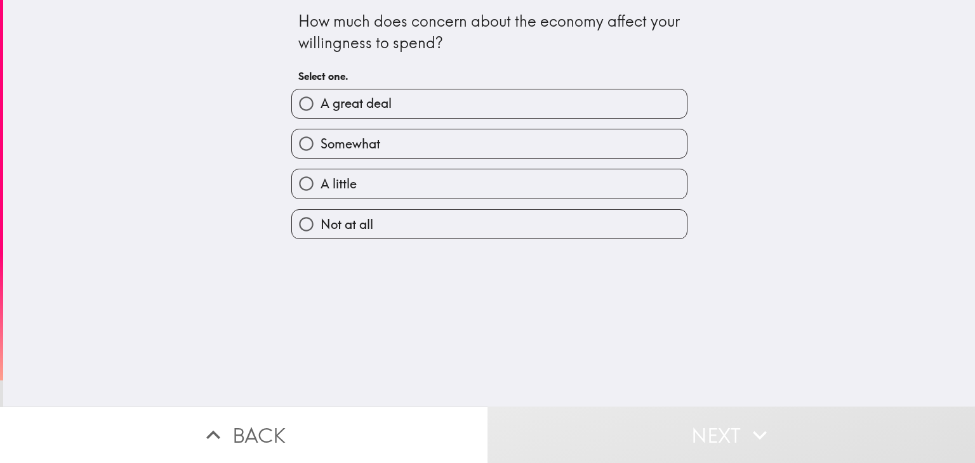
click at [676, 153] on label "Somewhat" at bounding box center [489, 143] width 395 height 29
click at [320, 153] on input "Somewhat" at bounding box center [306, 143] width 29 height 29
radio input "true"
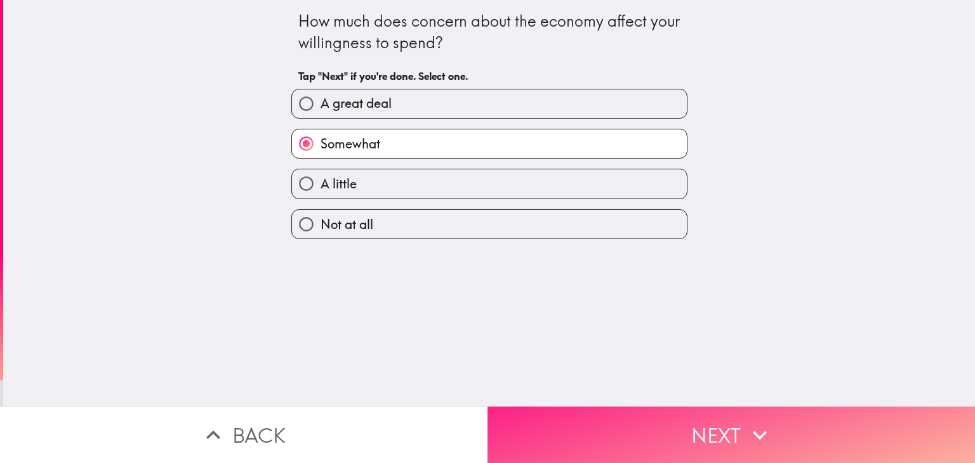
click at [537, 418] on button "Next" at bounding box center [730, 435] width 487 height 56
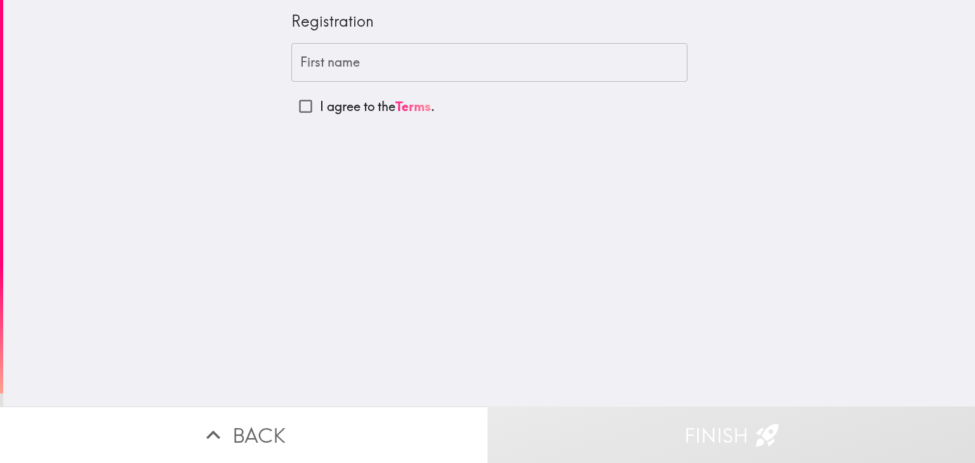
click at [617, 58] on input "First name" at bounding box center [489, 62] width 396 height 39
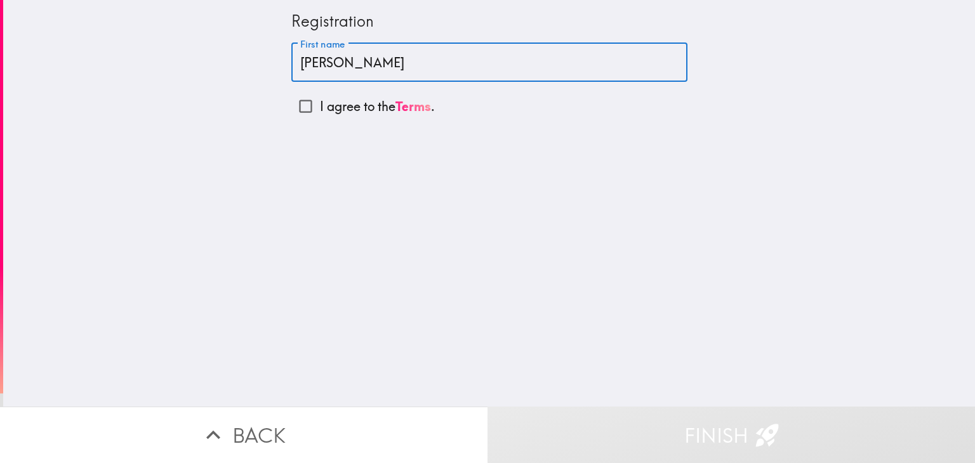
type input "Kayla"
click at [345, 112] on p "I agree to the Terms ." at bounding box center [377, 107] width 115 height 18
click at [320, 112] on input "I agree to the Terms ." at bounding box center [305, 106] width 29 height 29
checkbox input "true"
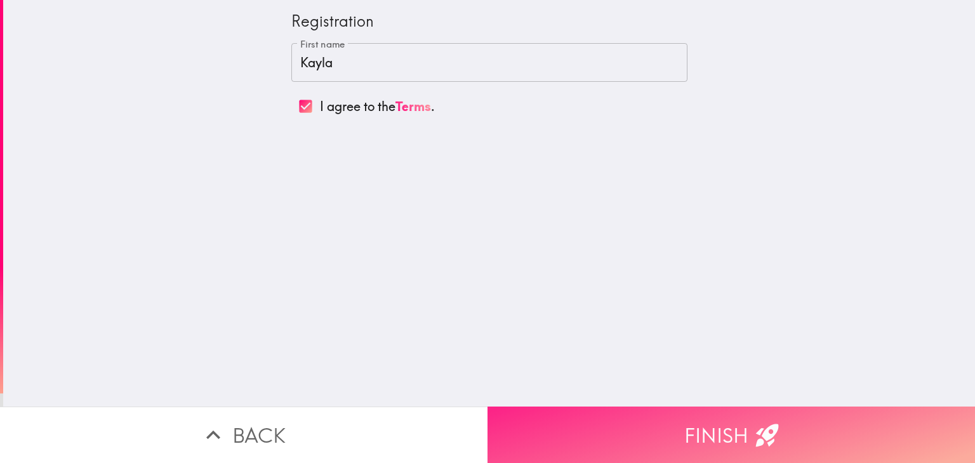
click at [652, 441] on button "Finish" at bounding box center [730, 435] width 487 height 56
